Goal: Information Seeking & Learning: Learn about a topic

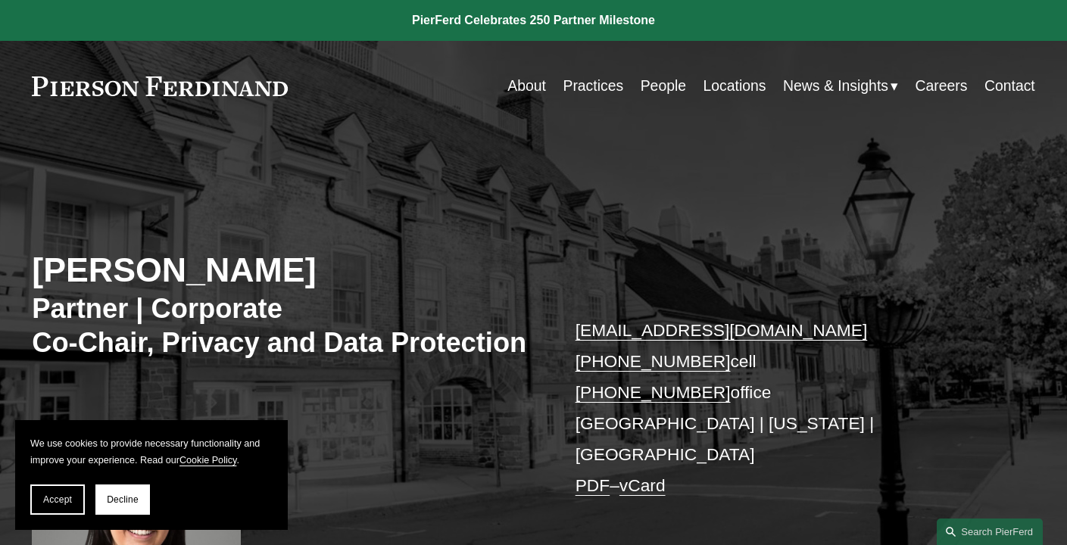
click at [114, 222] on div "[PERSON_NAME] Partner | Corporate Co-Chair, Privacy and Data Protection [EMAIL_…" at bounding box center [533, 396] width 1067 height 467
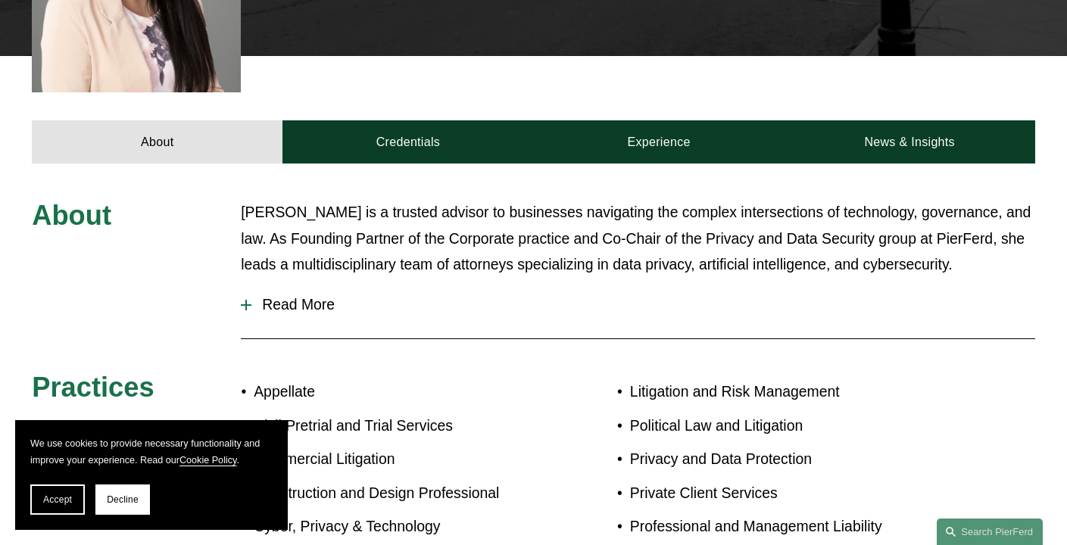
scroll to position [576, 0]
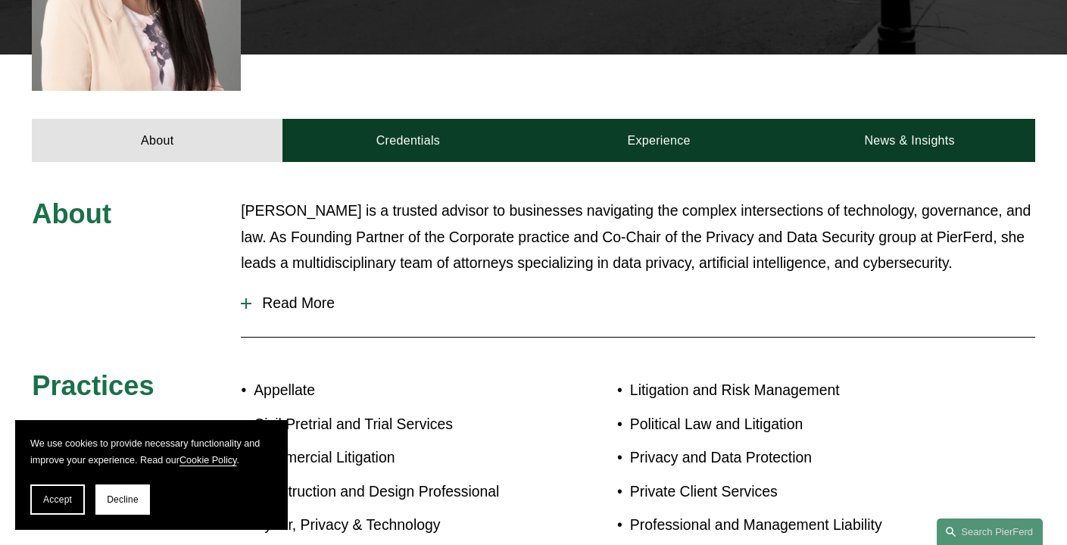
click at [282, 295] on span "Read More" at bounding box center [643, 303] width 784 height 17
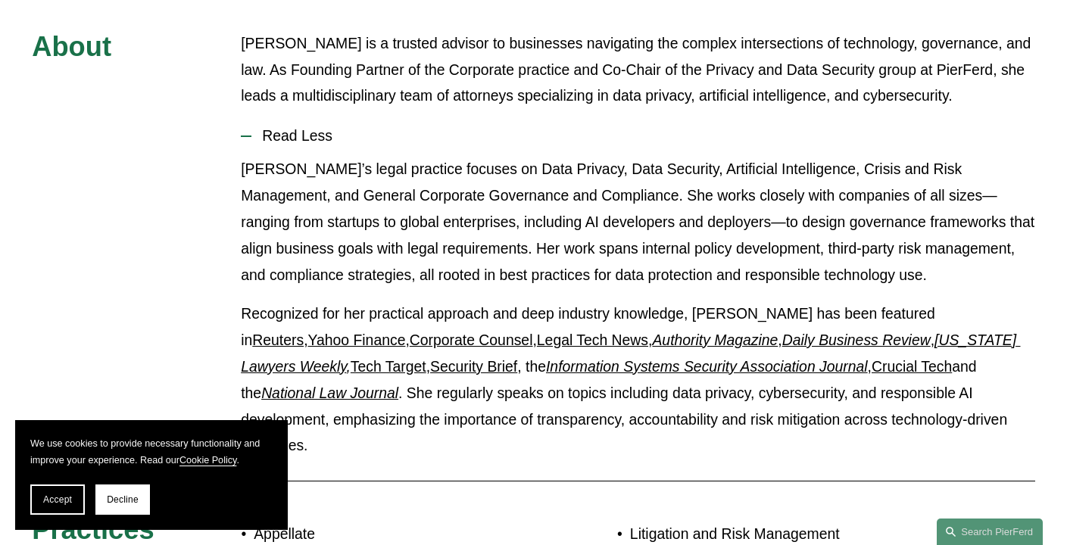
scroll to position [749, 0]
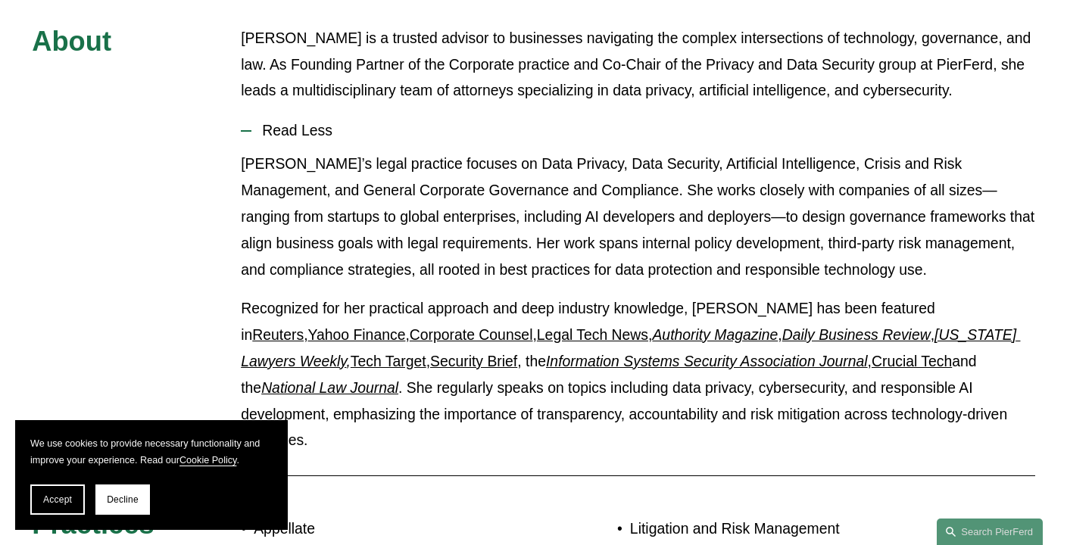
click at [170, 273] on div "About [PERSON_NAME] is a trusted advisor to businesses navigating the complex i…" at bounding box center [533, 439] width 1067 height 828
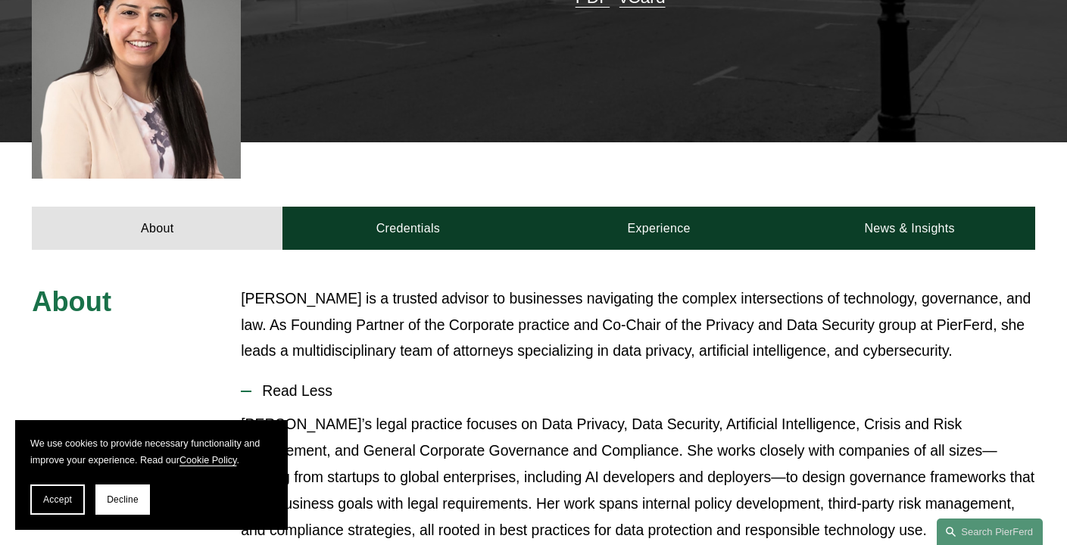
scroll to position [505, 0]
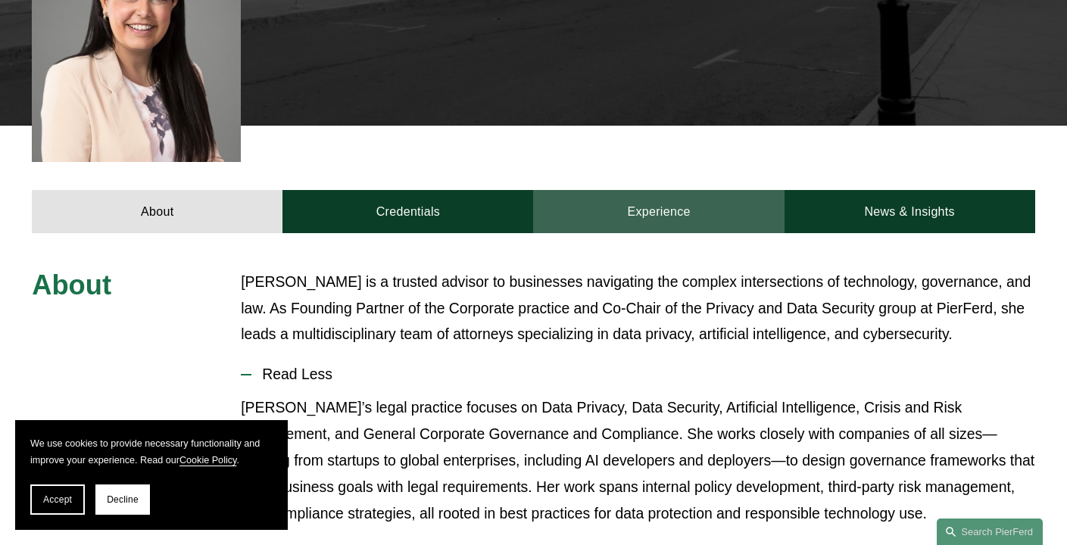
click at [693, 198] on link "Experience" at bounding box center [658, 211] width 251 height 43
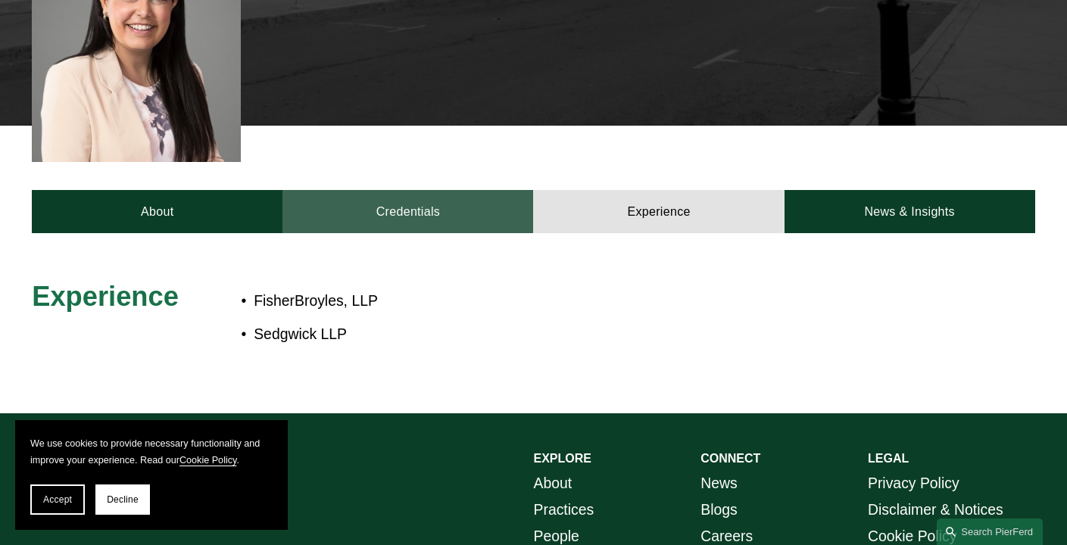
click at [454, 190] on link "Credentials" at bounding box center [407, 211] width 251 height 43
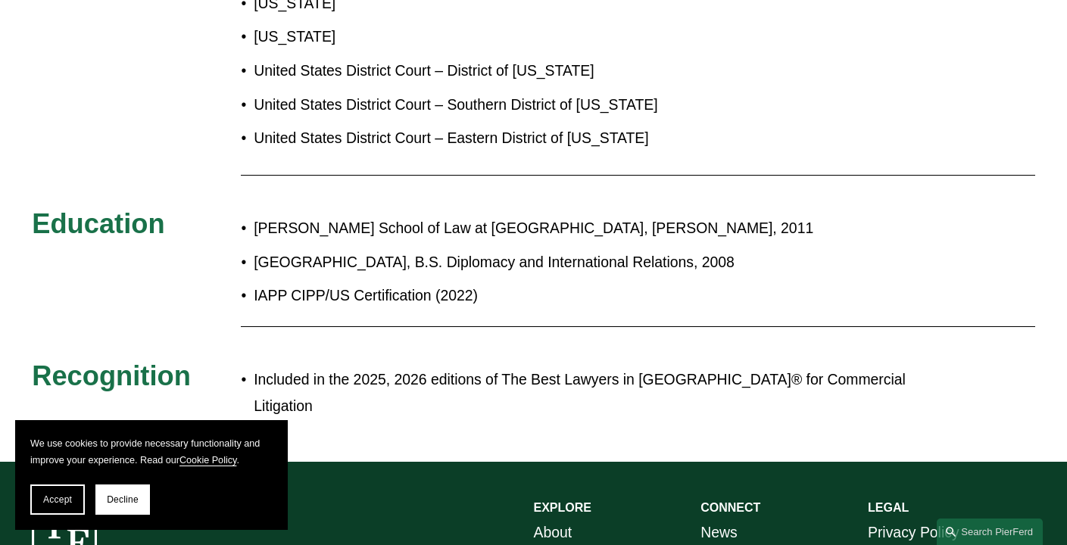
scroll to position [825, 0]
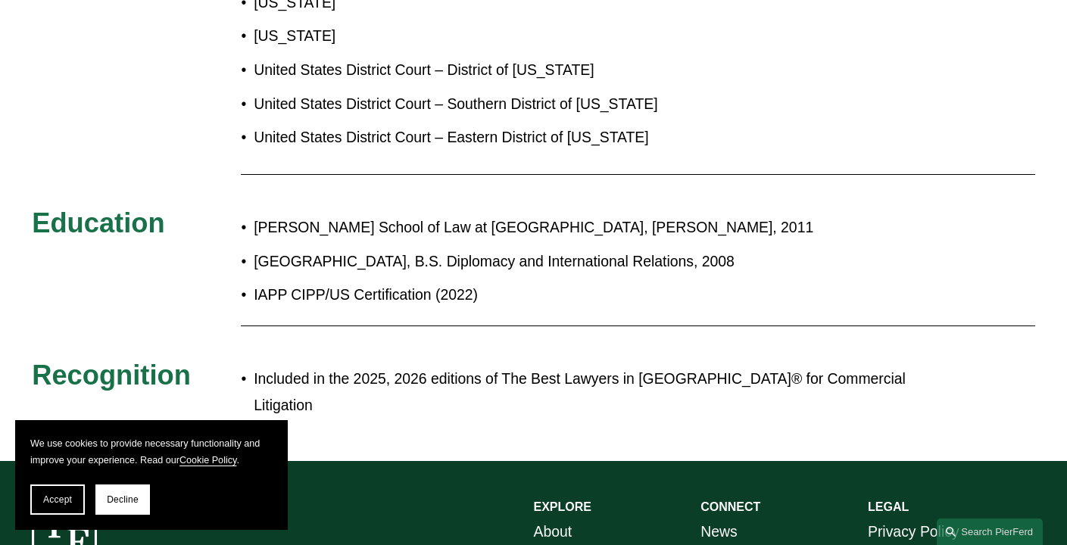
click at [461, 173] on div "Admissions [US_STATE] [US_STATE] [US_STATE] United States District Court – Dist…" at bounding box center [533, 188] width 1067 height 478
click at [453, 157] on div "Admissions [US_STATE] [US_STATE] [US_STATE] United States District Court – Dist…" at bounding box center [533, 188] width 1067 height 478
click at [774, 248] on p "[GEOGRAPHIC_DATA], B.S. Diplomacy and International Relations, 2008" at bounding box center [582, 261] width 656 height 26
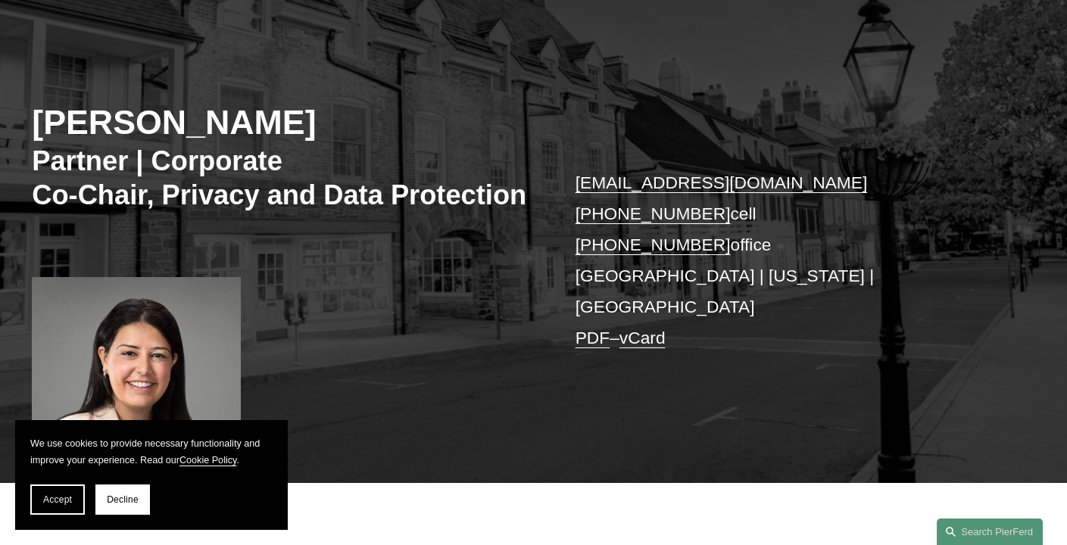
scroll to position [104, 0]
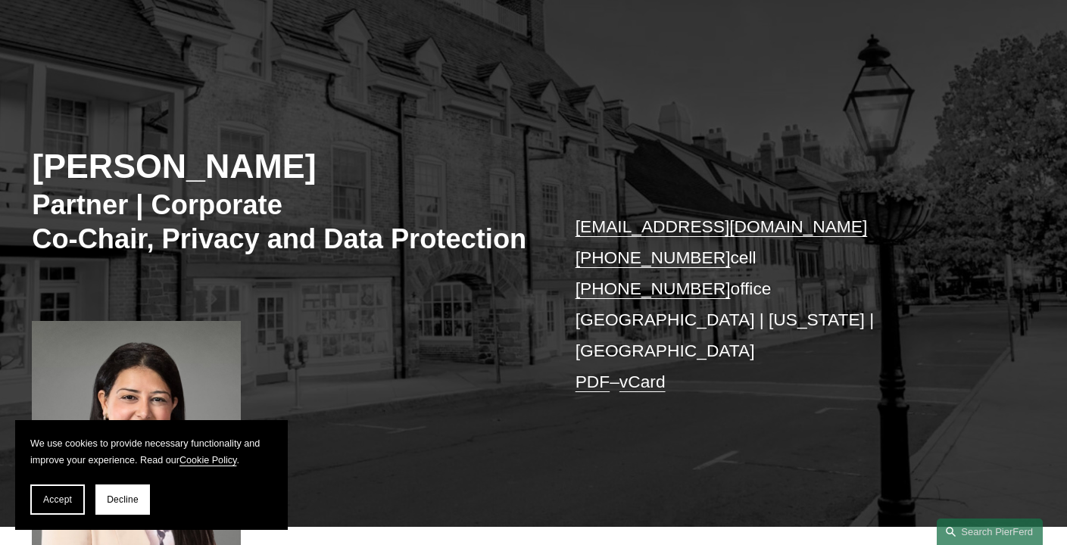
click at [765, 173] on div "[PERSON_NAME] Partner | Corporate Co-Chair, Privacy and Data Protection [EMAIL_…" at bounding box center [533, 292] width 1067 height 467
